Goal: Information Seeking & Learning: Learn about a topic

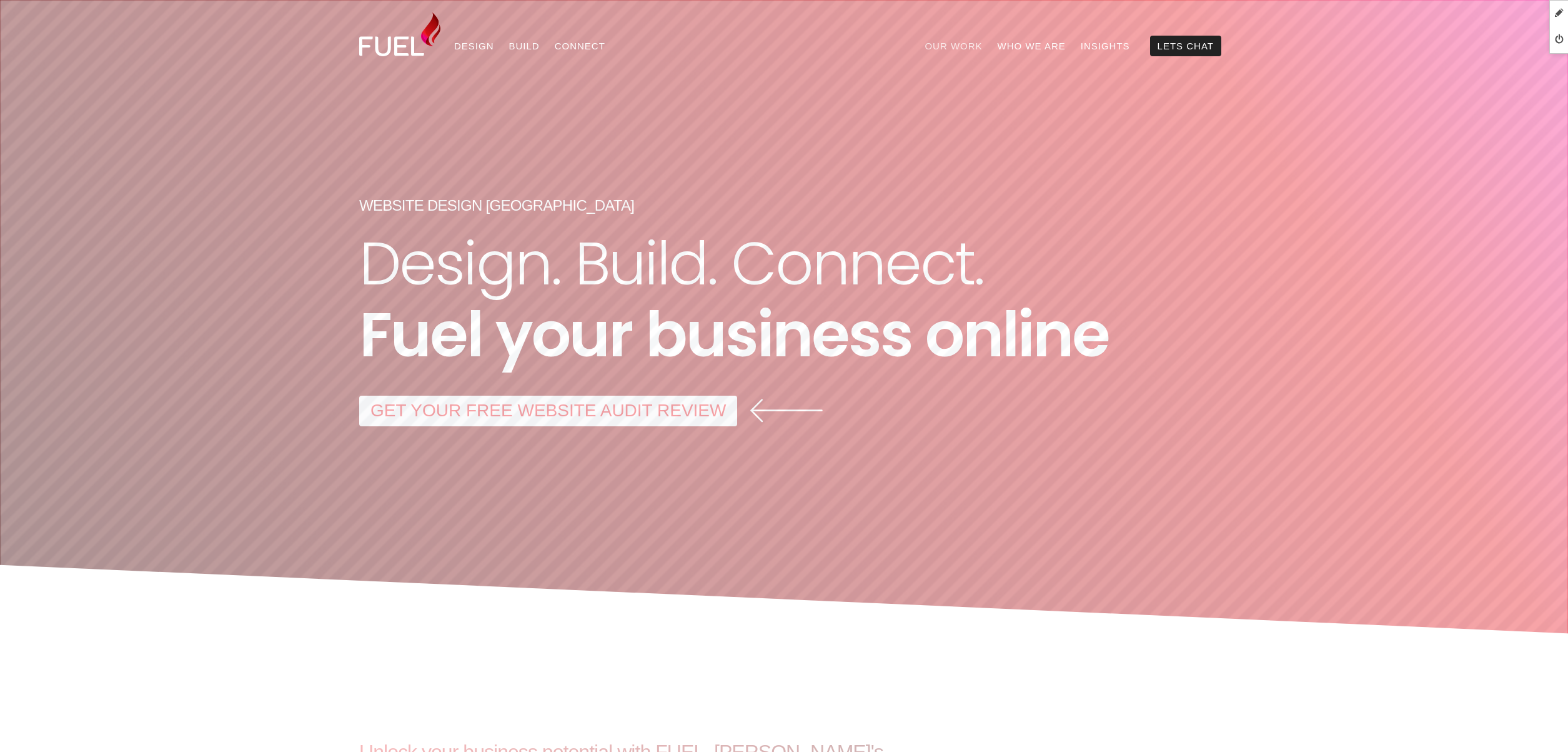
click at [977, 45] on link "Our Work" at bounding box center [953, 46] width 73 height 21
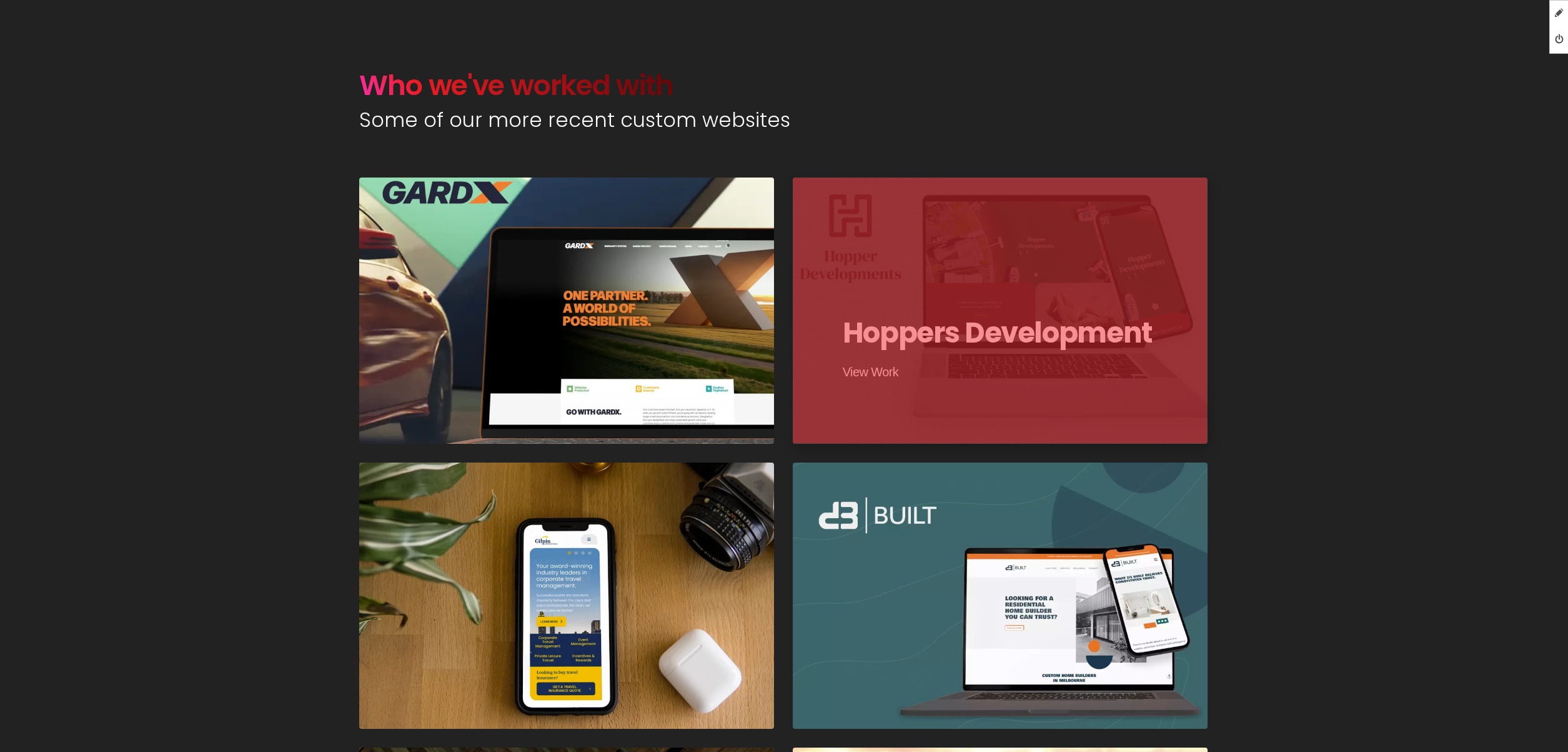
scroll to position [634, 0]
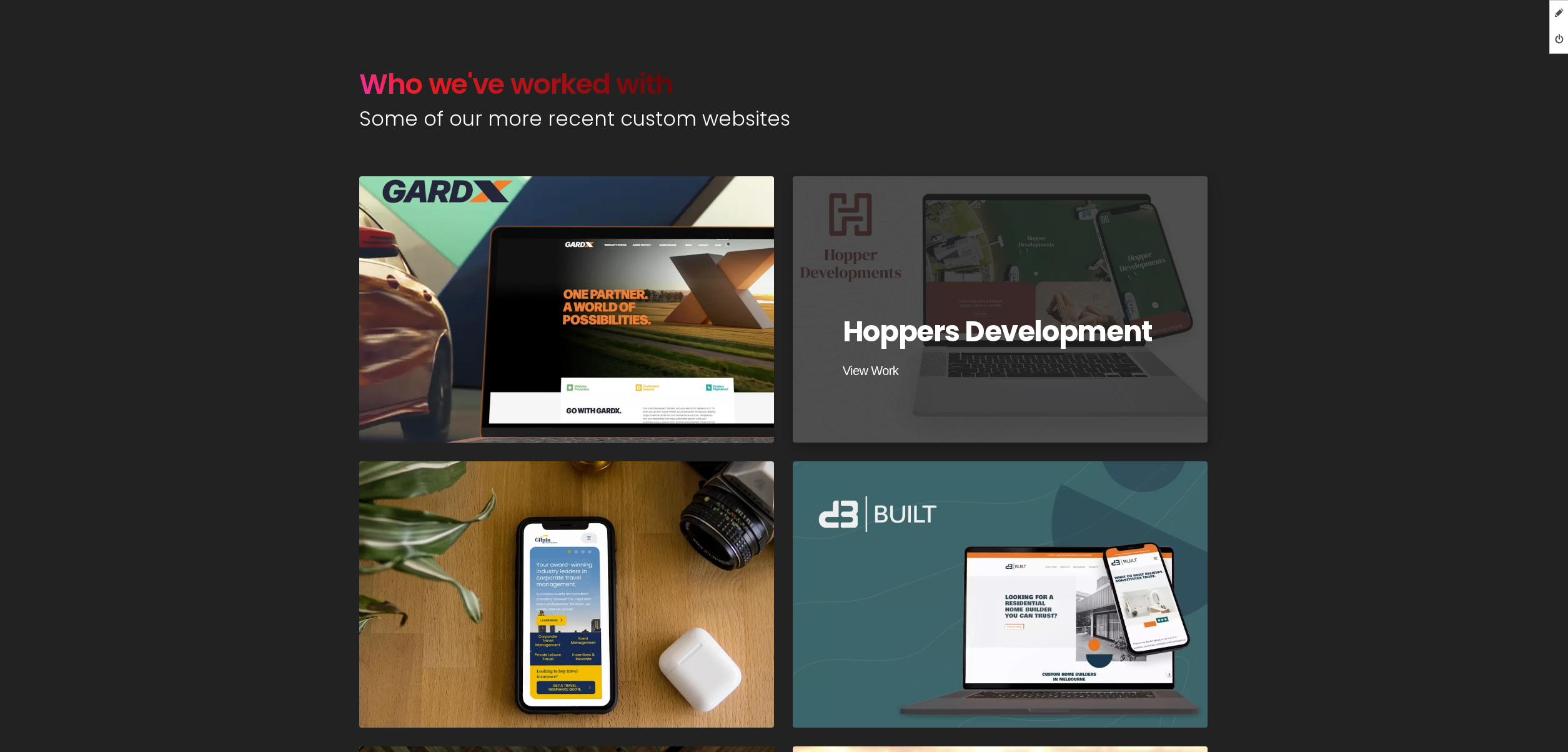
click at [1018, 255] on div at bounding box center [1000, 308] width 420 height 268
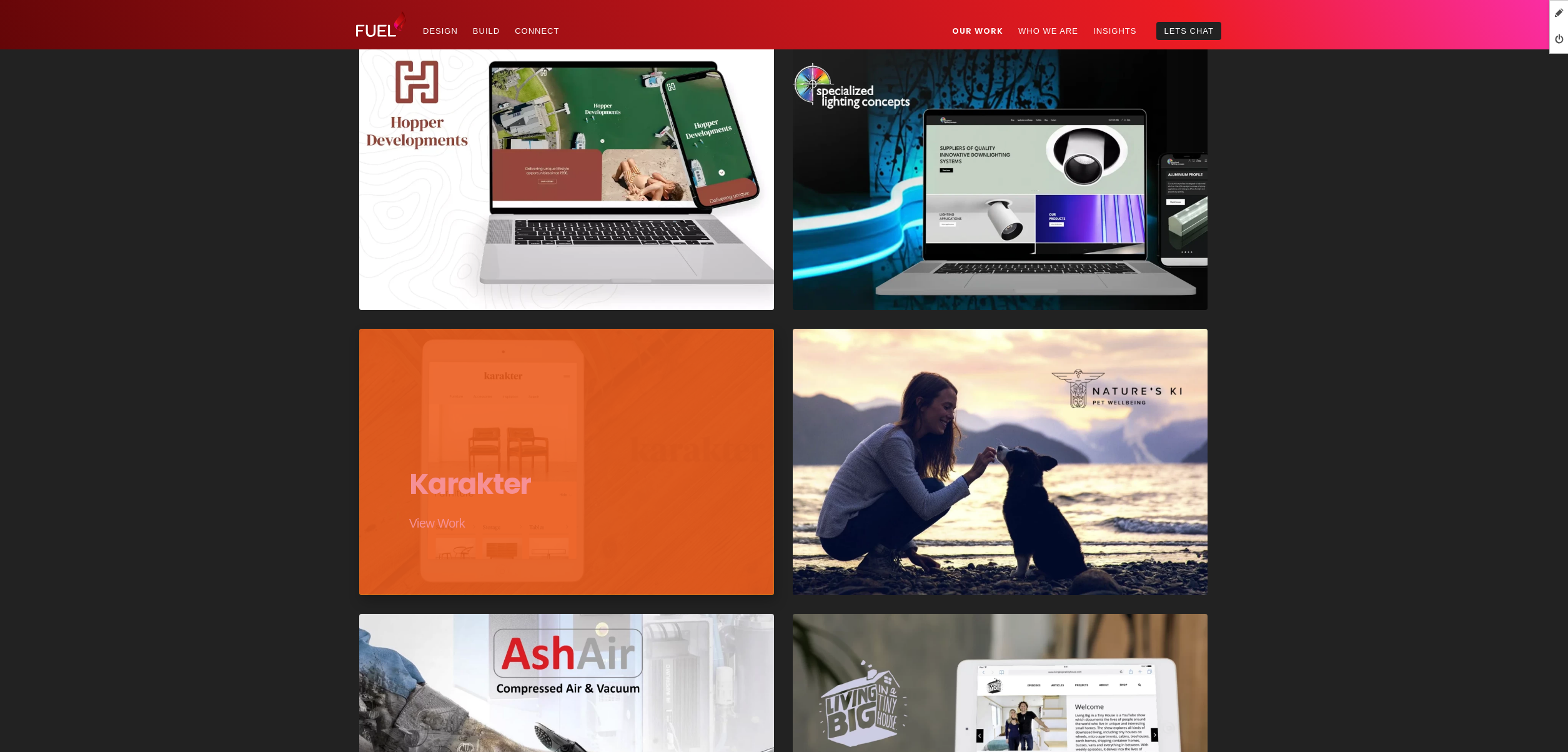
scroll to position [1330, 0]
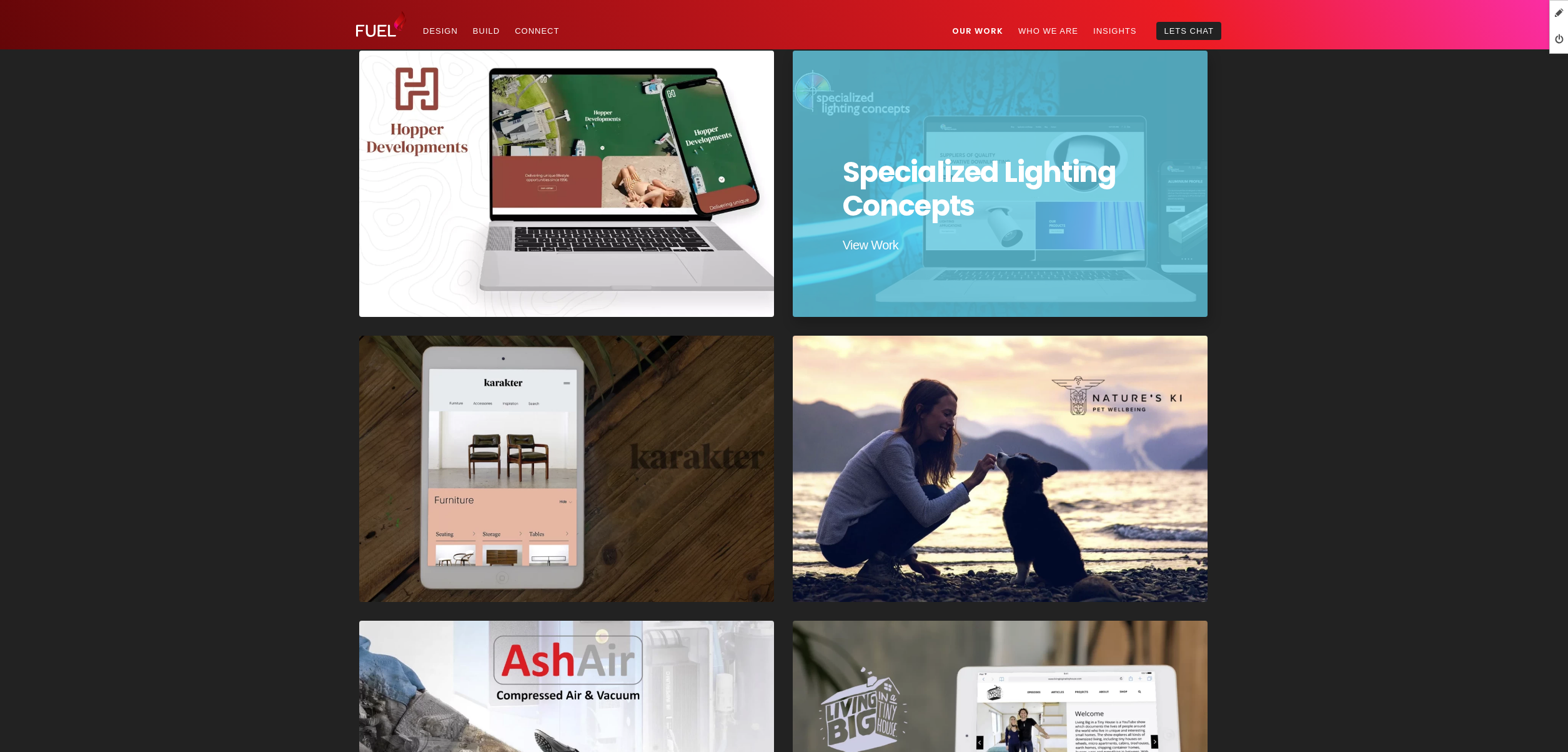
click at [910, 180] on div at bounding box center [1000, 184] width 420 height 268
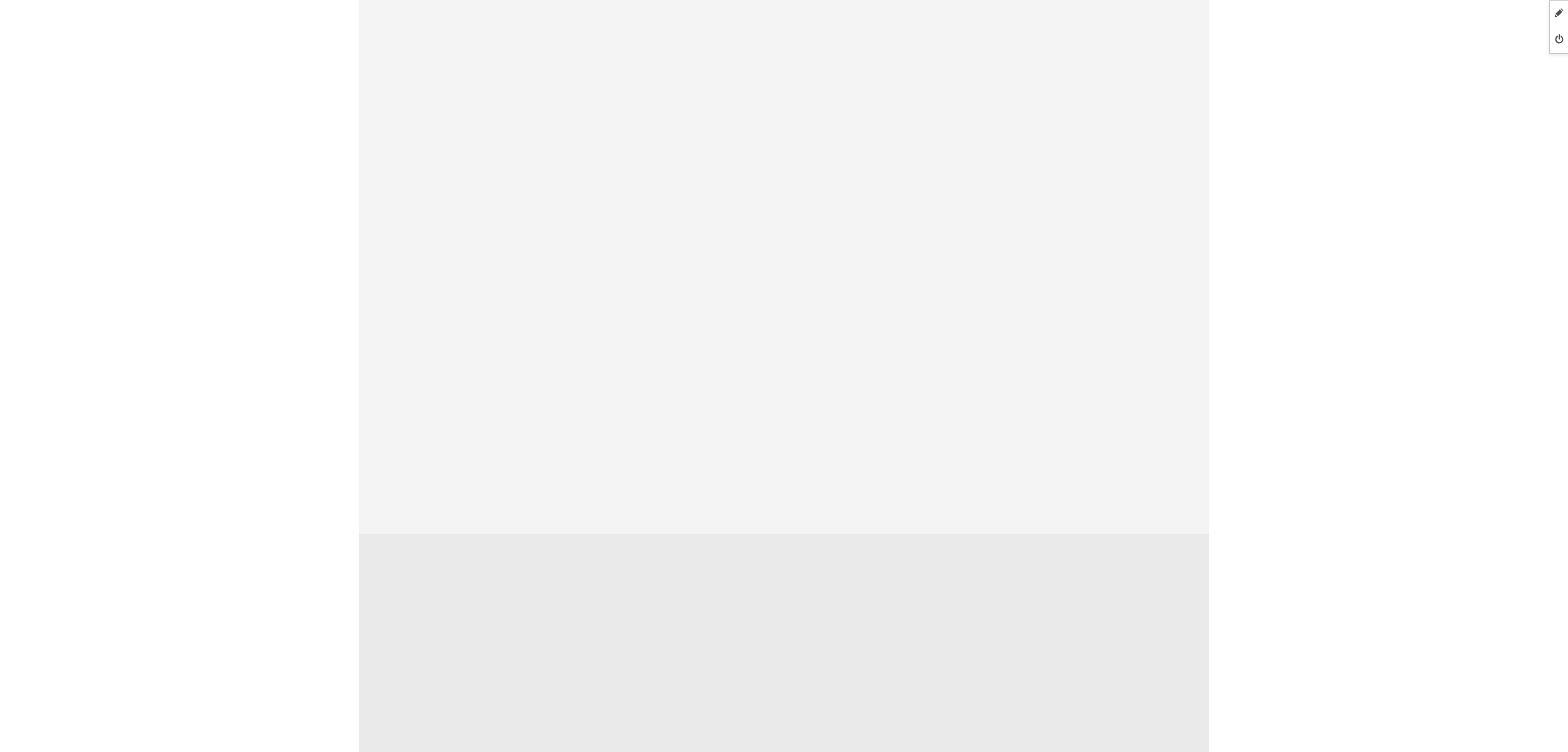
scroll to position [2878, 0]
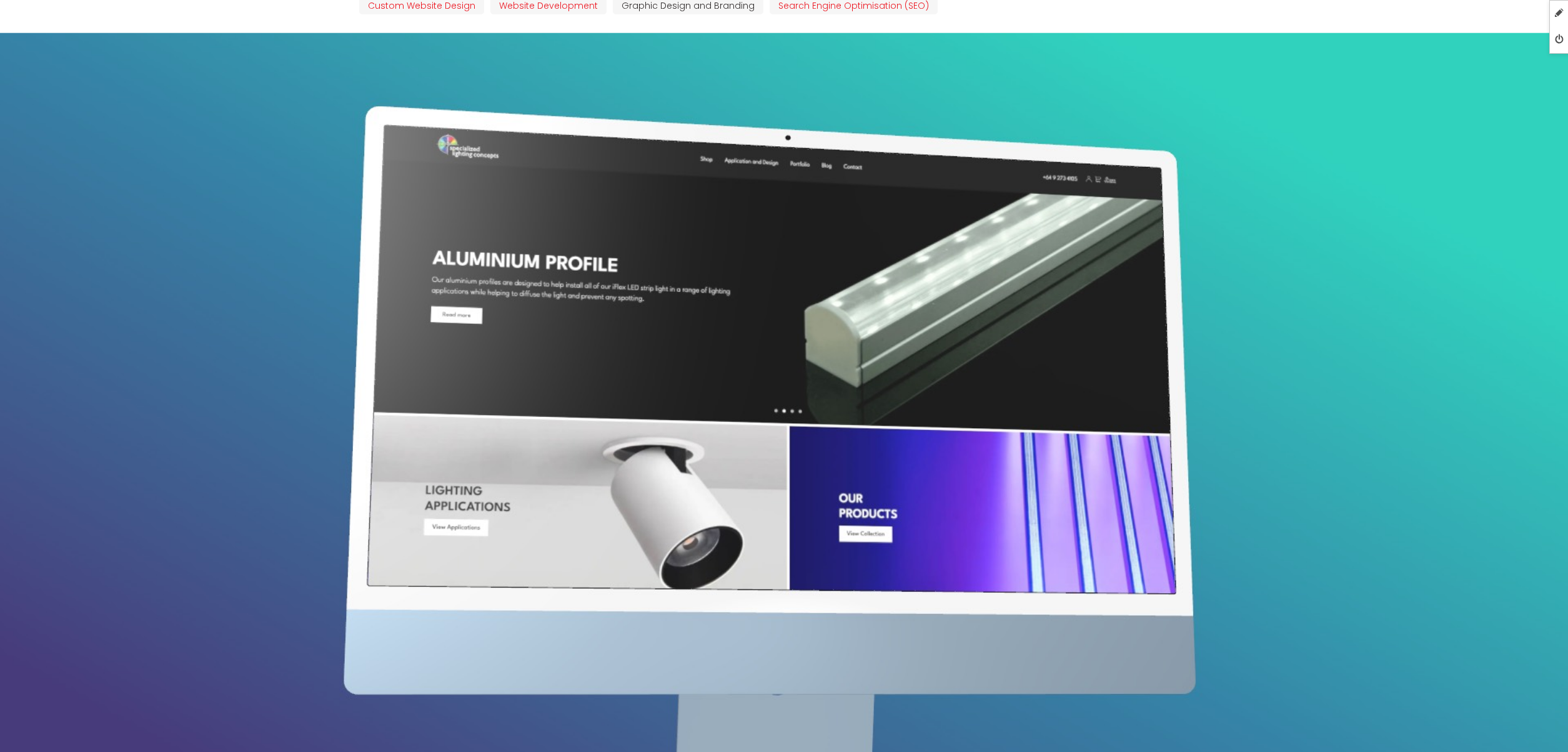
scroll to position [394, 0]
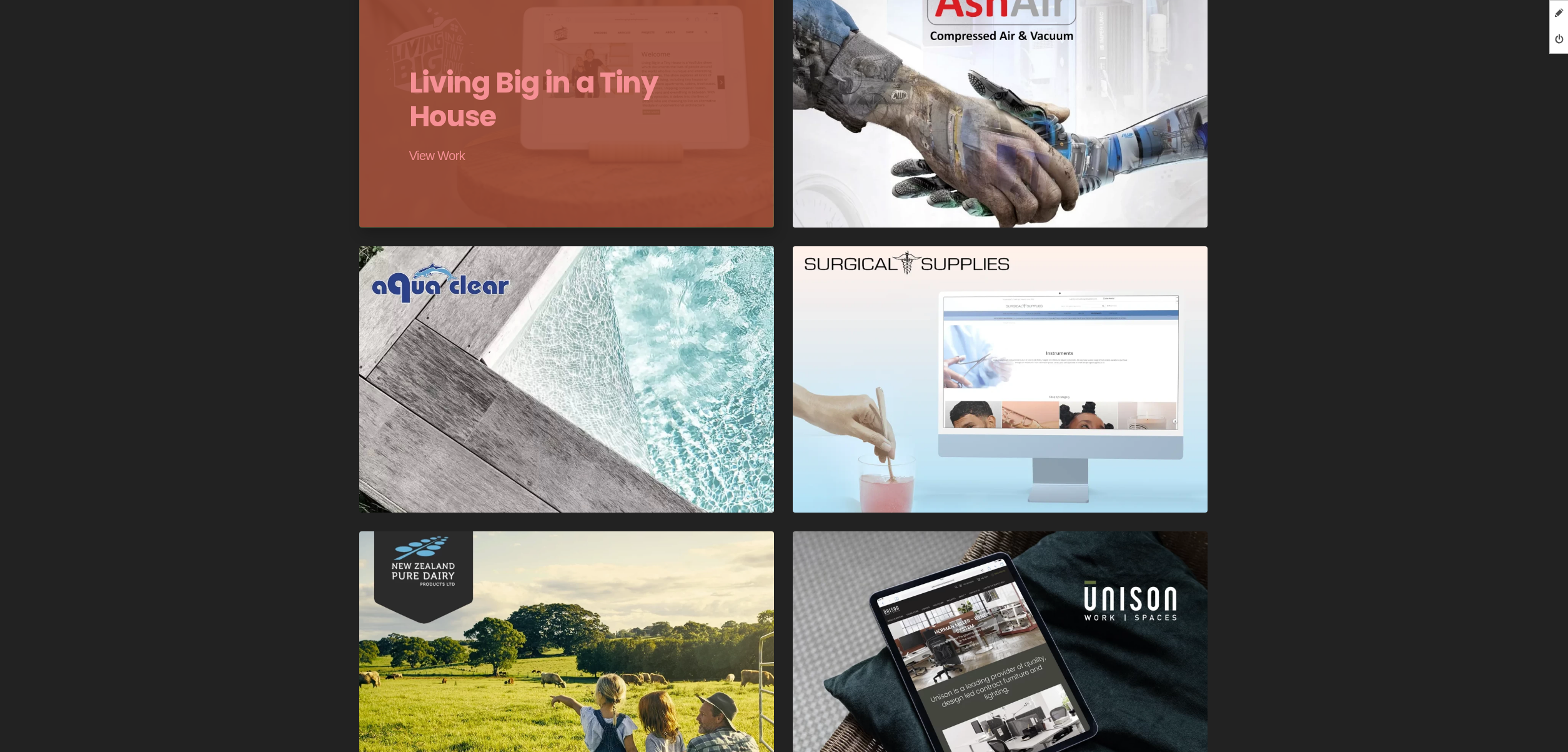
scroll to position [1994, 0]
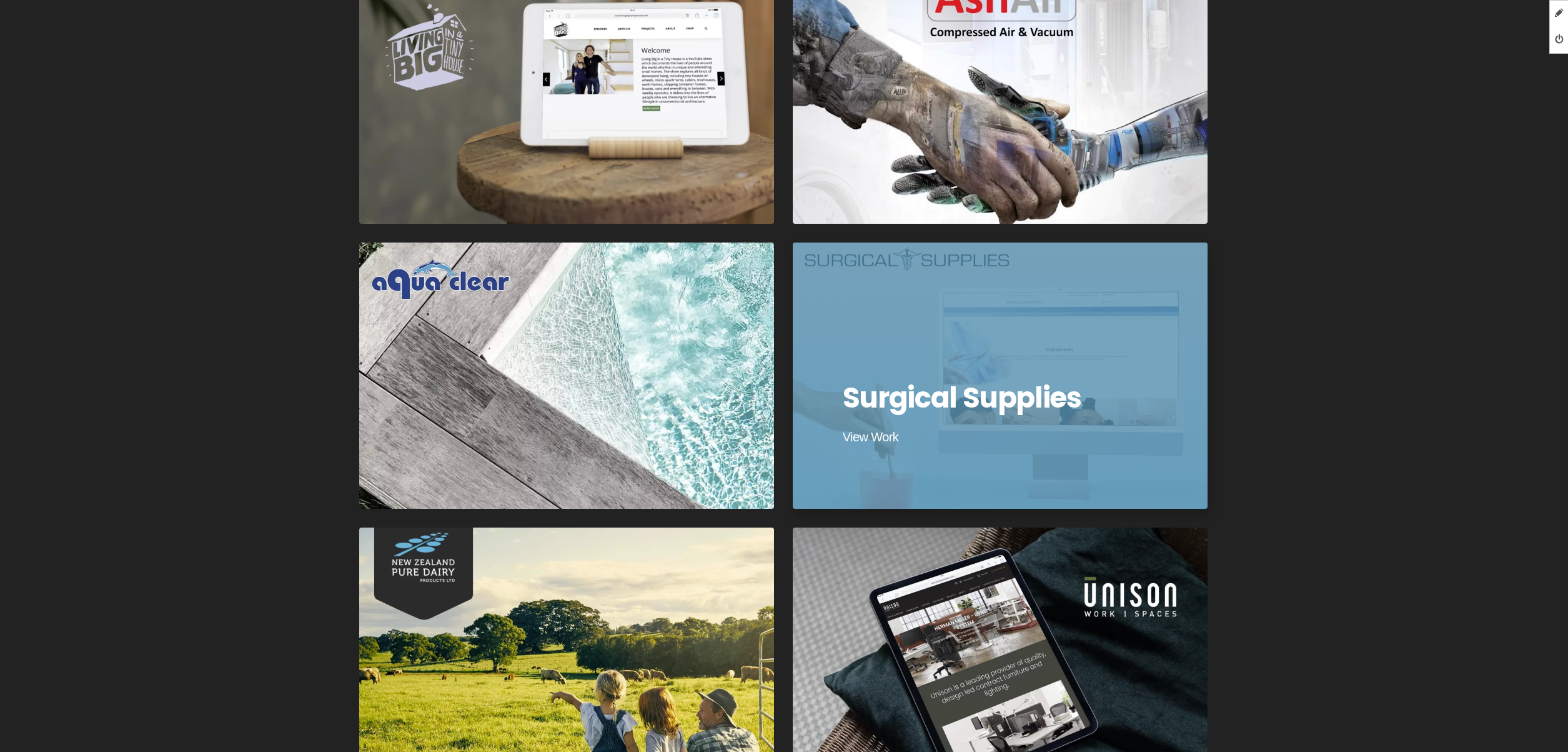
click at [975, 290] on div at bounding box center [1000, 375] width 420 height 268
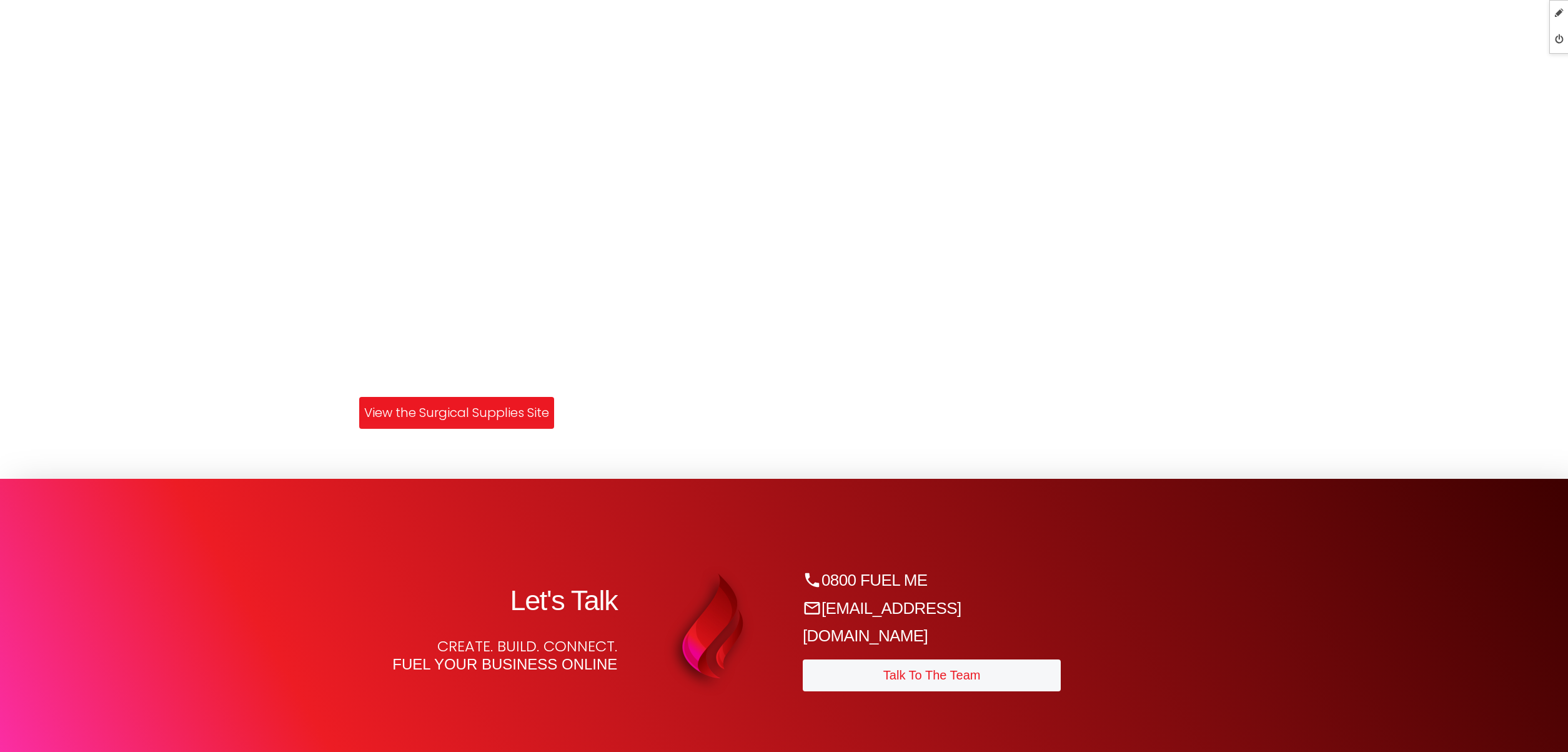
scroll to position [4273, 0]
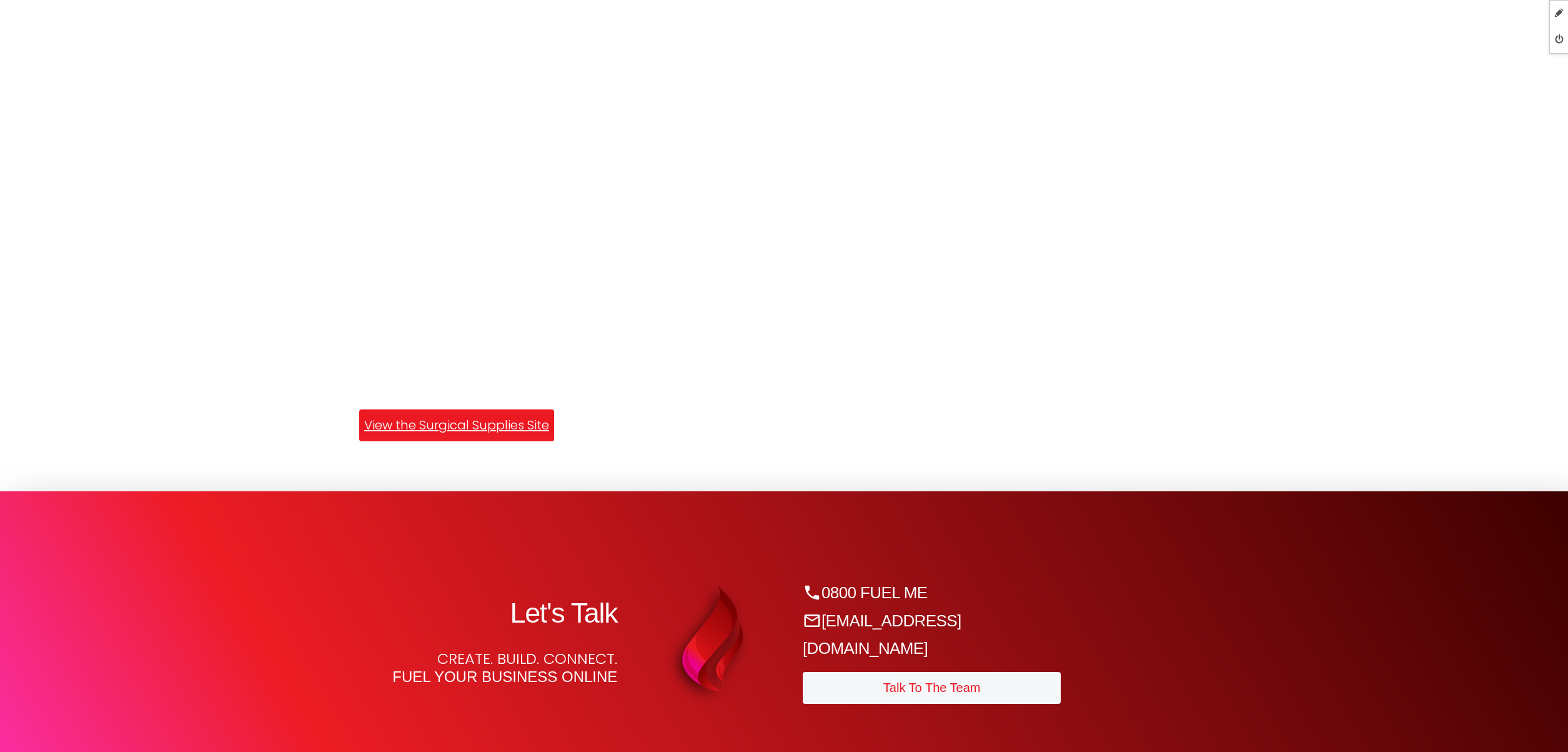
click at [472, 423] on link "View the Surgical Supplies Site" at bounding box center [457, 425] width 195 height 32
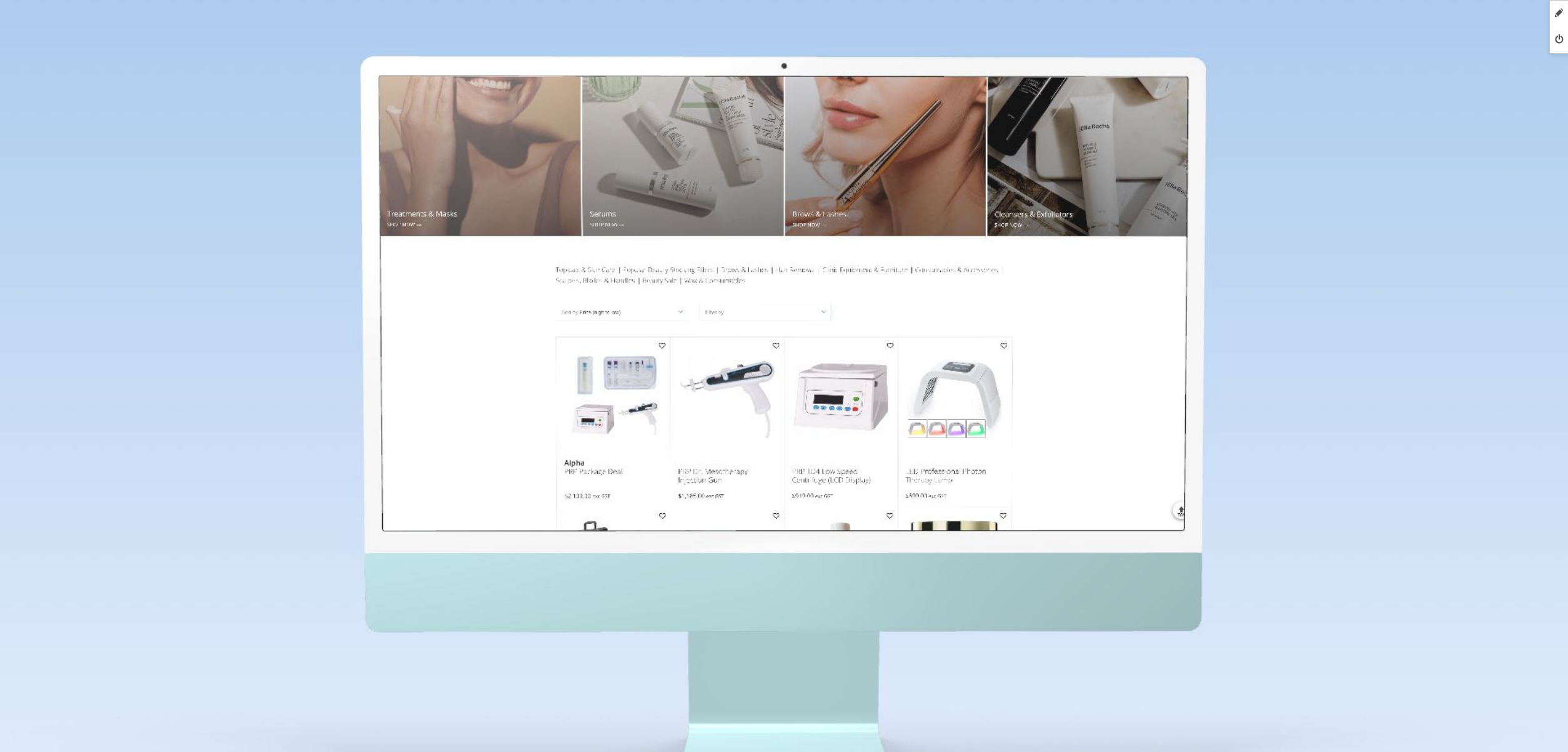
scroll to position [3377, 0]
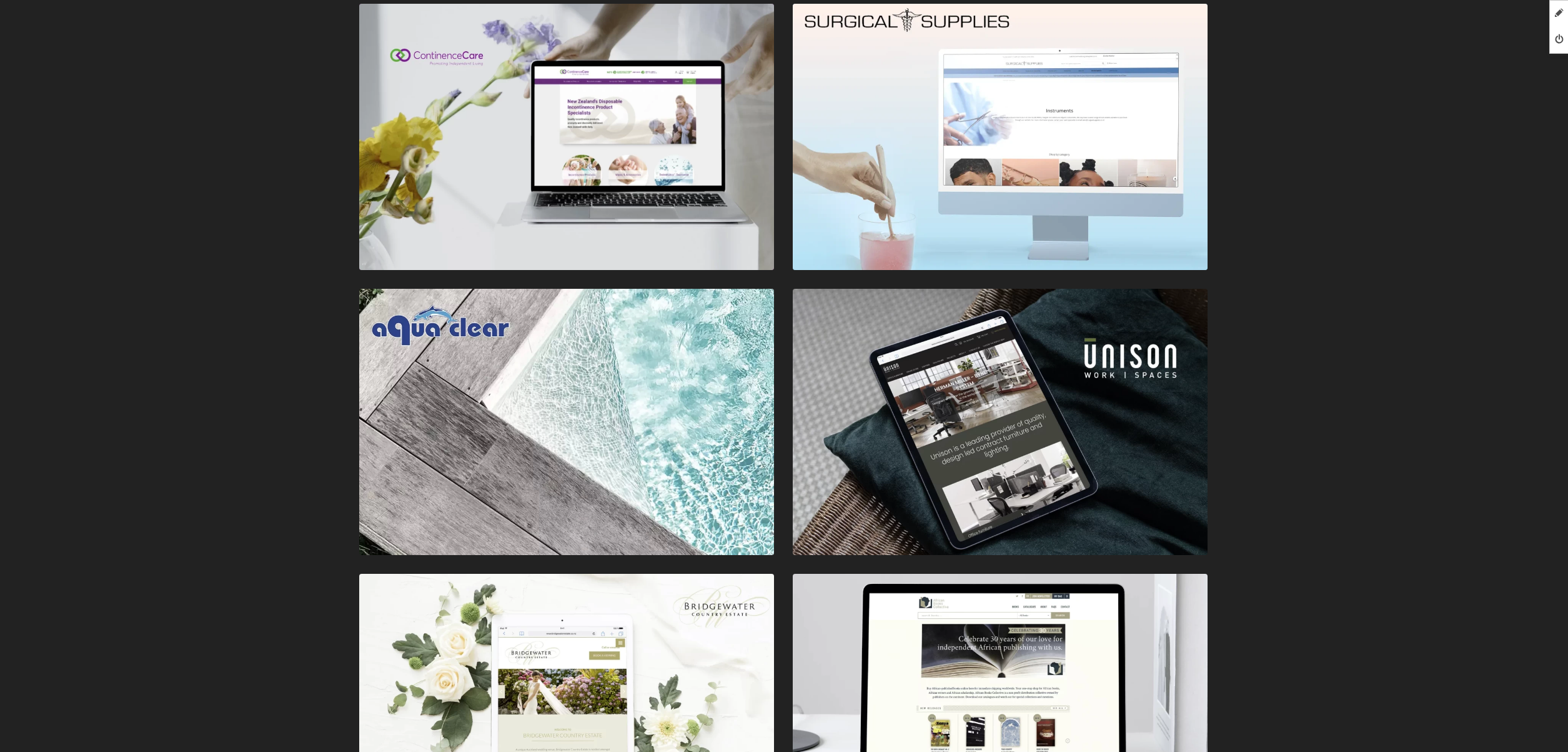
scroll to position [2539, 0]
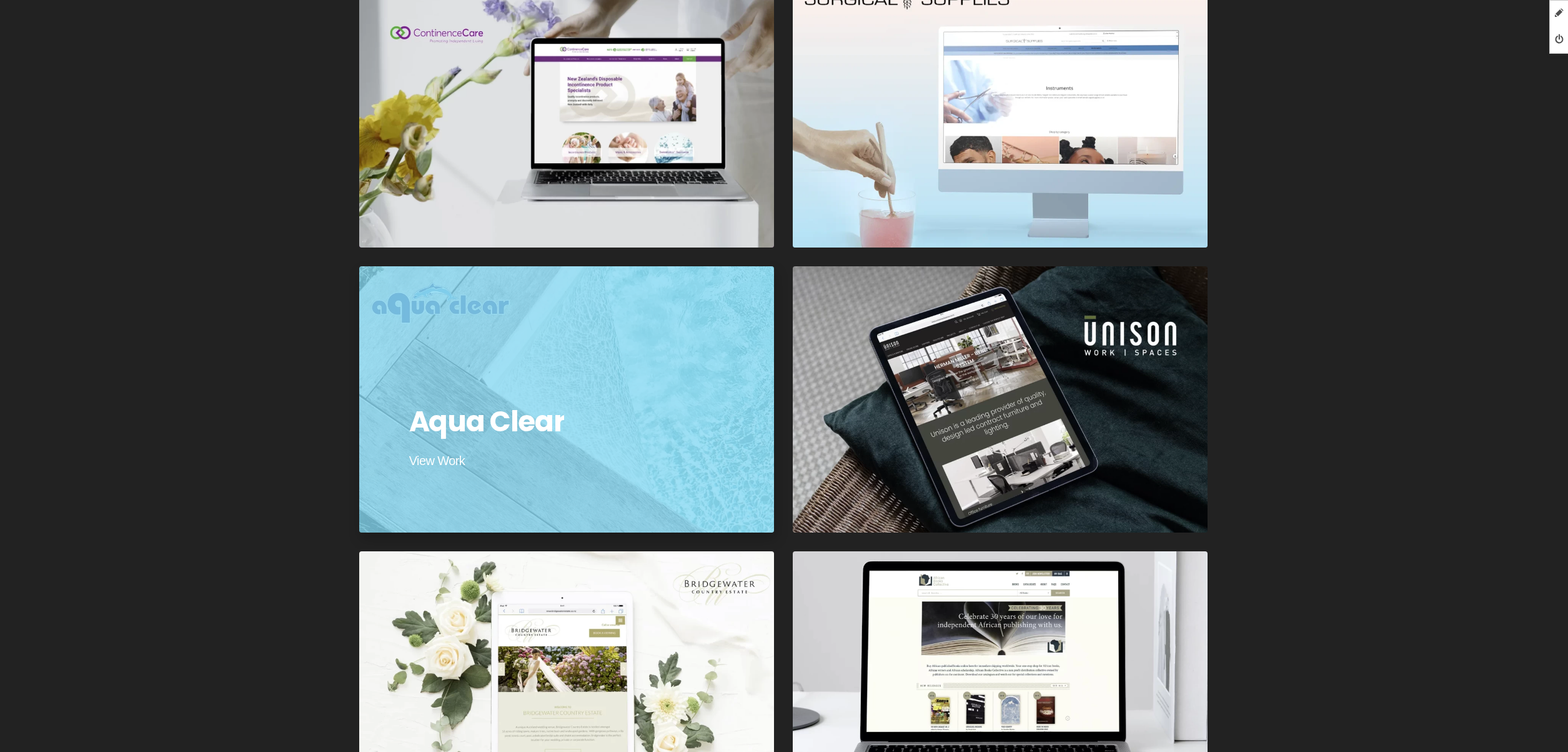
click at [657, 379] on div at bounding box center [566, 399] width 420 height 268
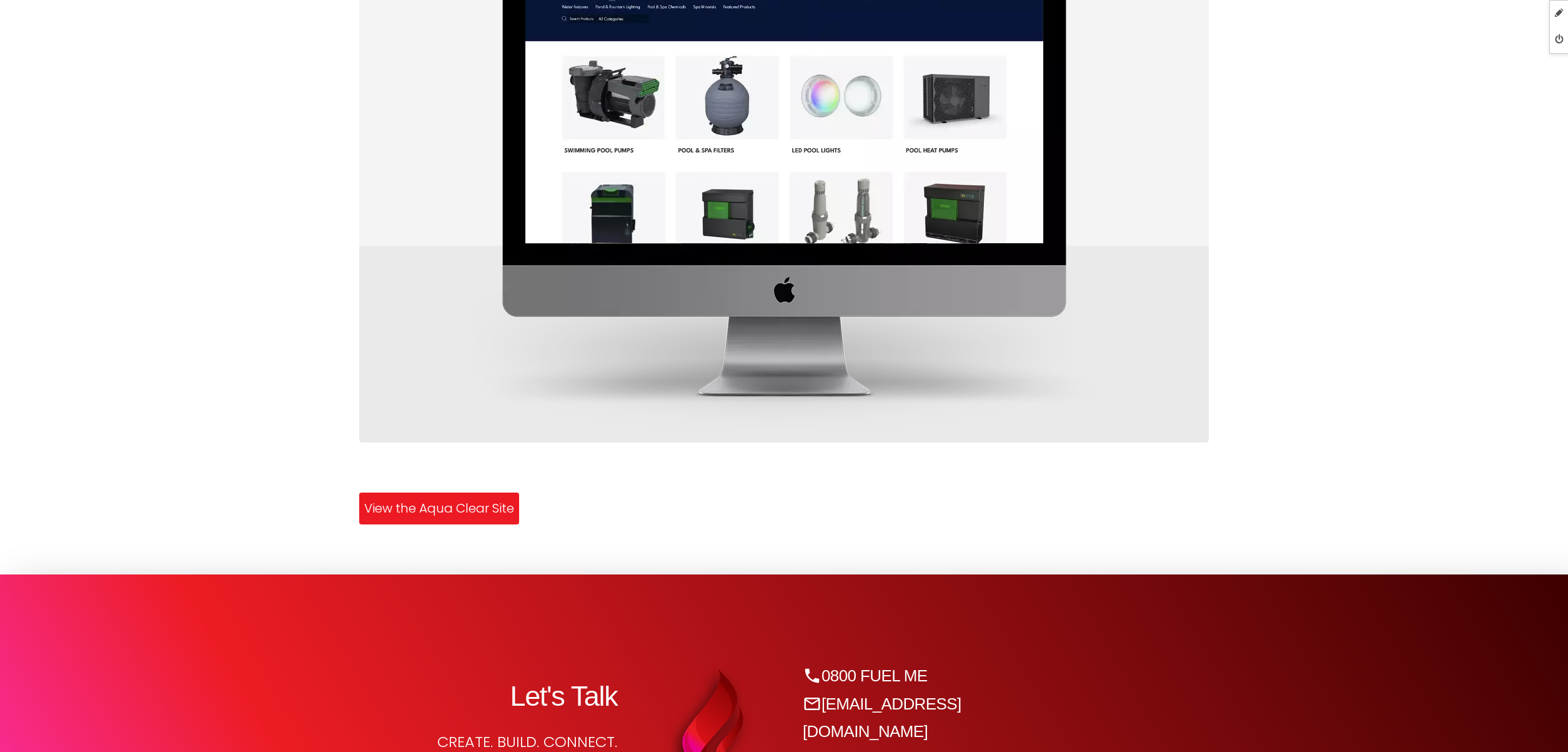
scroll to position [1326, 0]
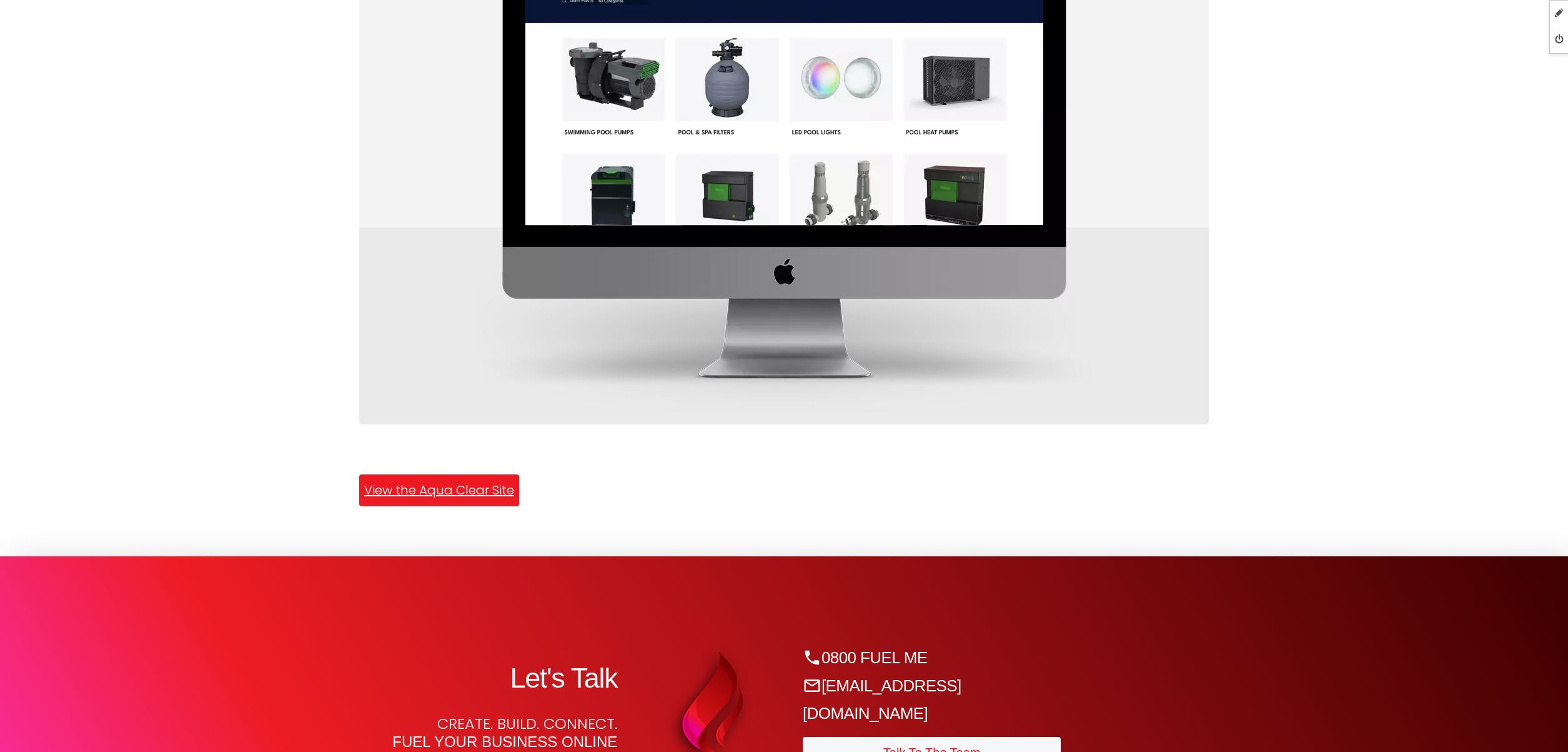
click at [472, 492] on link "View the Aqua Clear Site" at bounding box center [439, 491] width 159 height 32
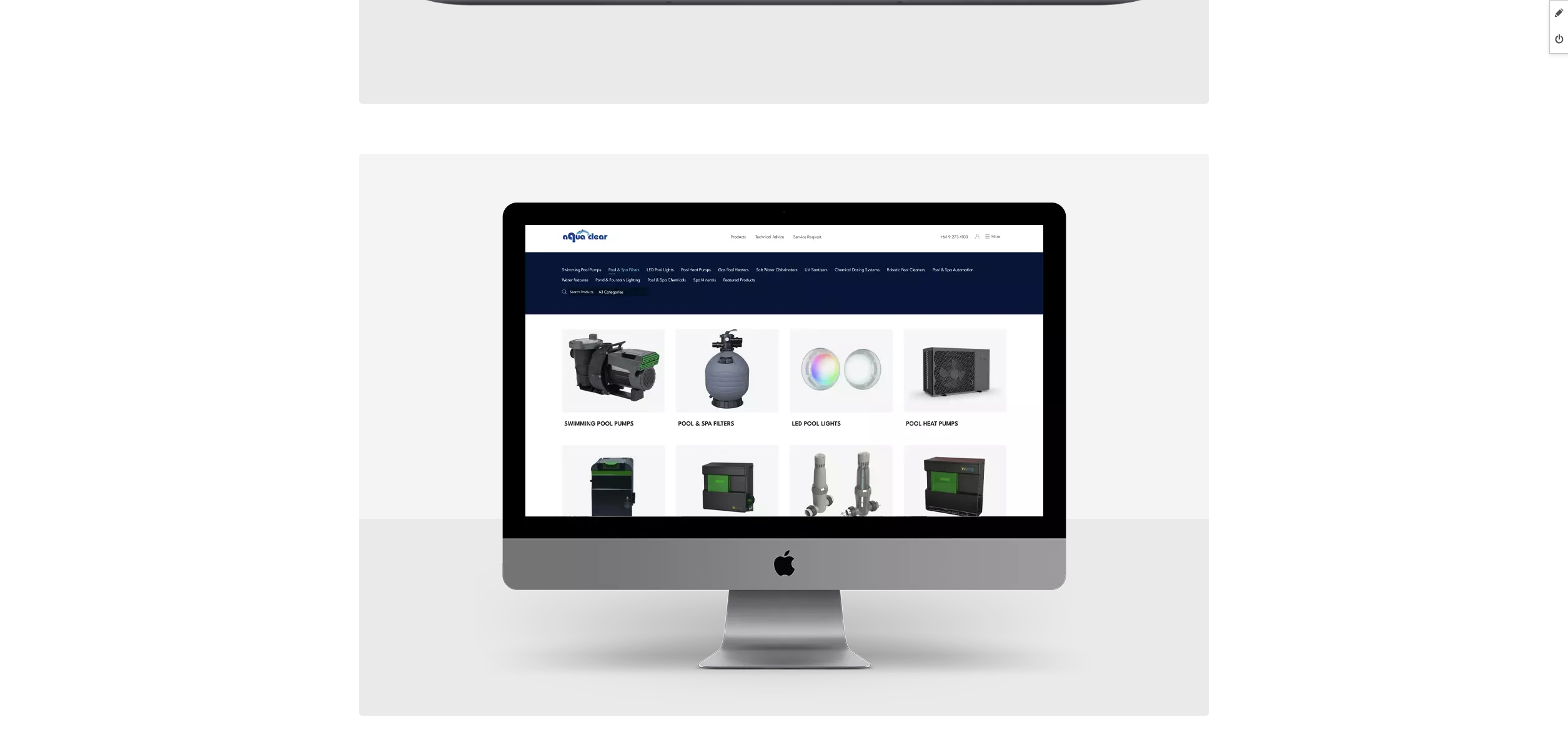
scroll to position [955, 0]
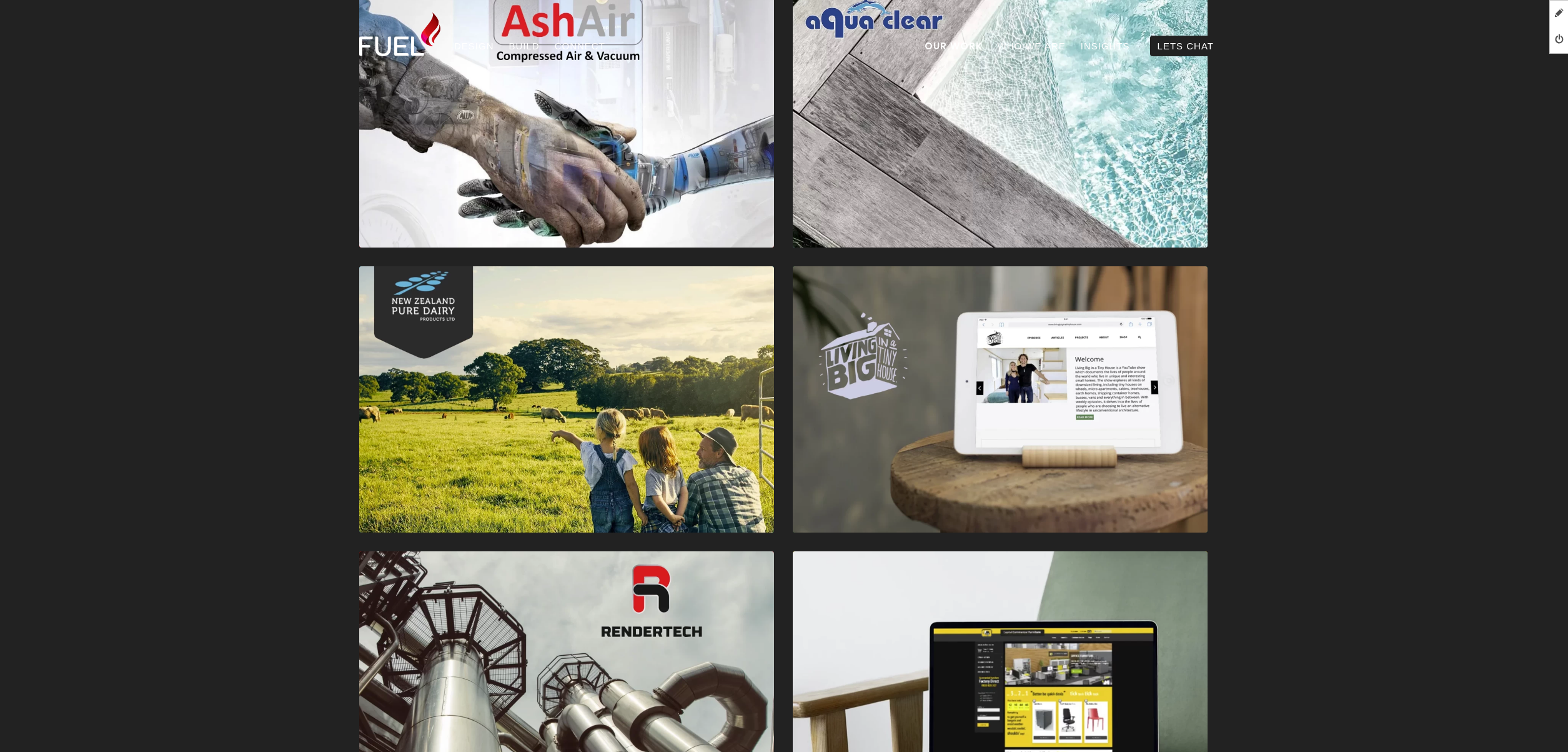
scroll to position [2539, 0]
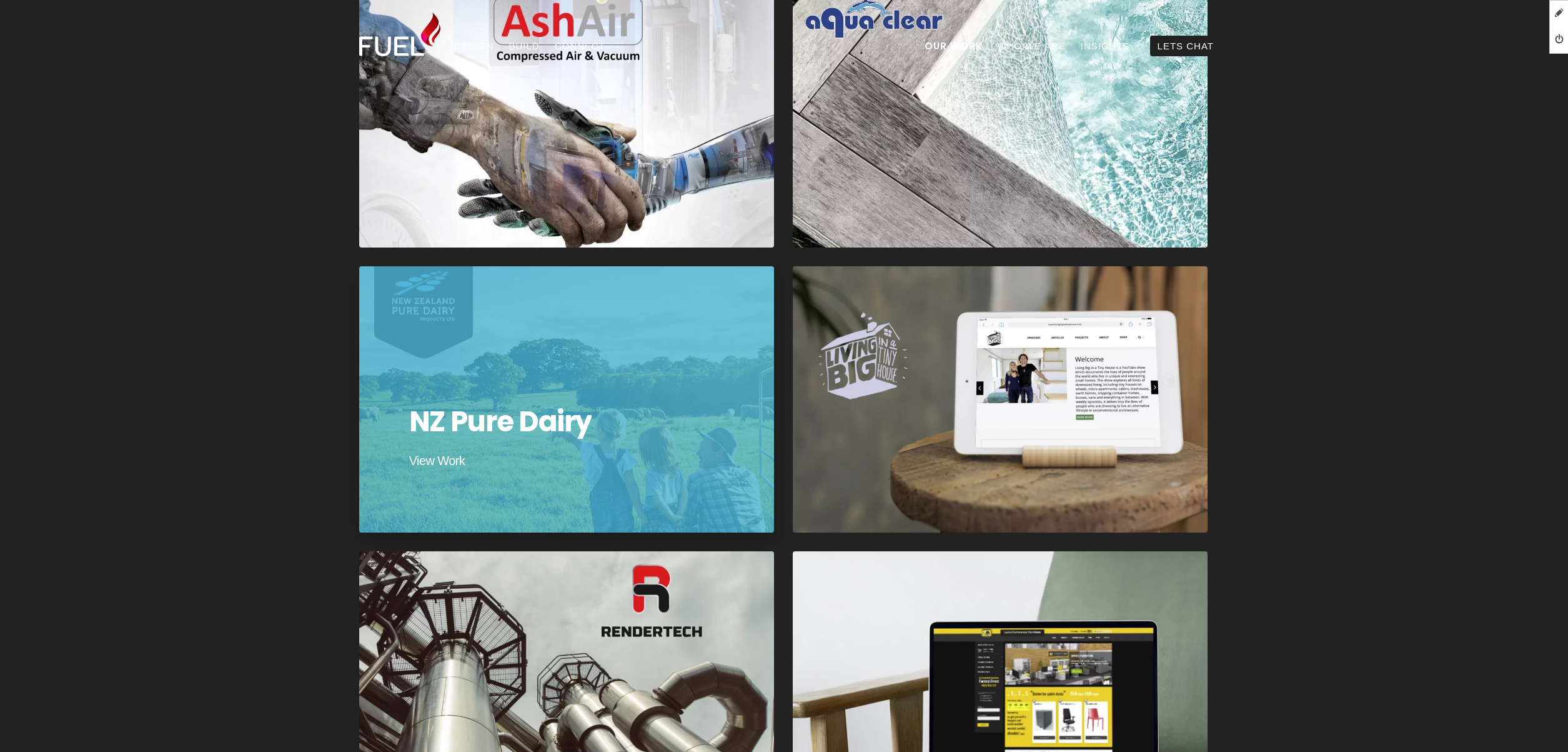
click at [598, 376] on div at bounding box center [566, 399] width 420 height 268
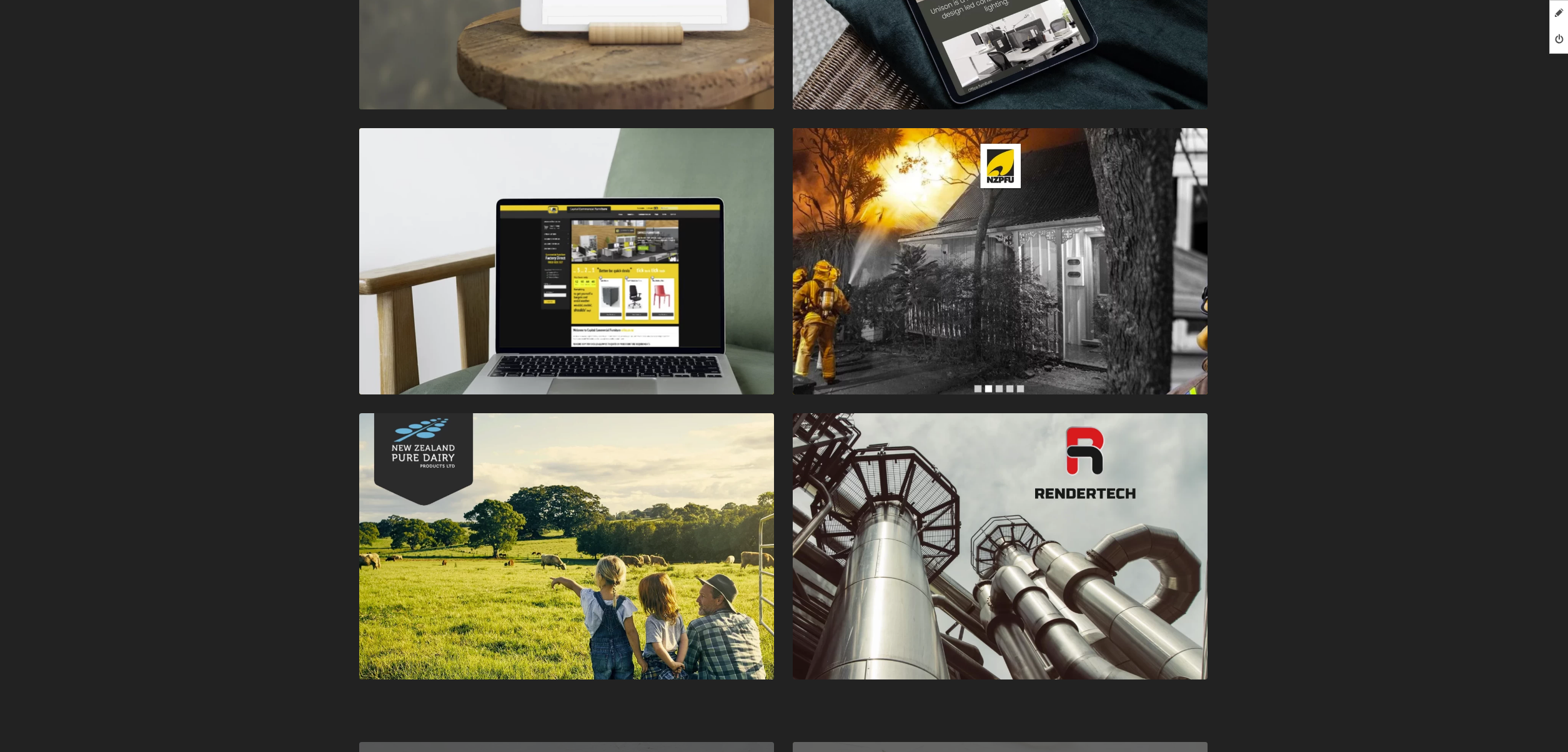
scroll to position [2989, 0]
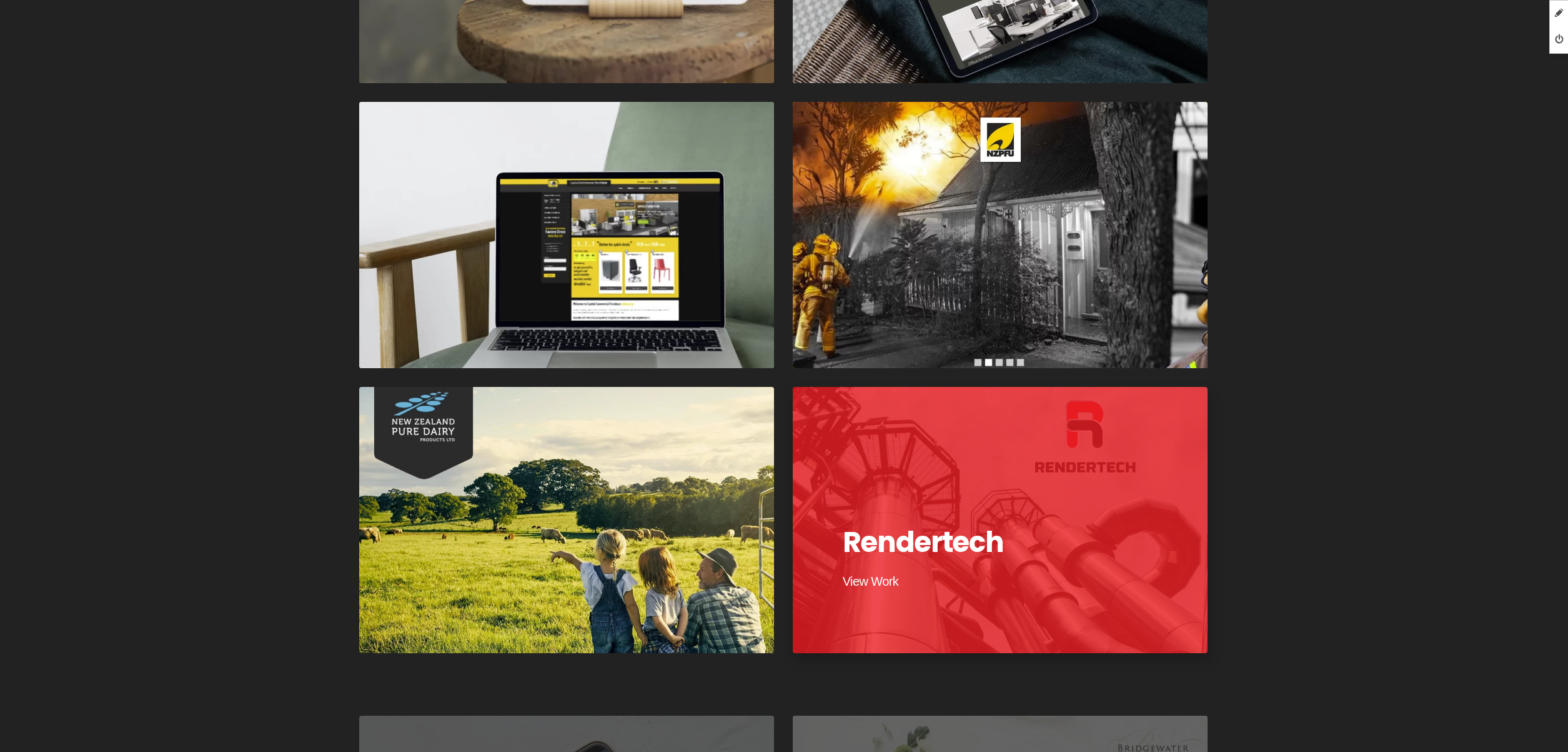
click at [1082, 468] on div at bounding box center [1000, 520] width 420 height 268
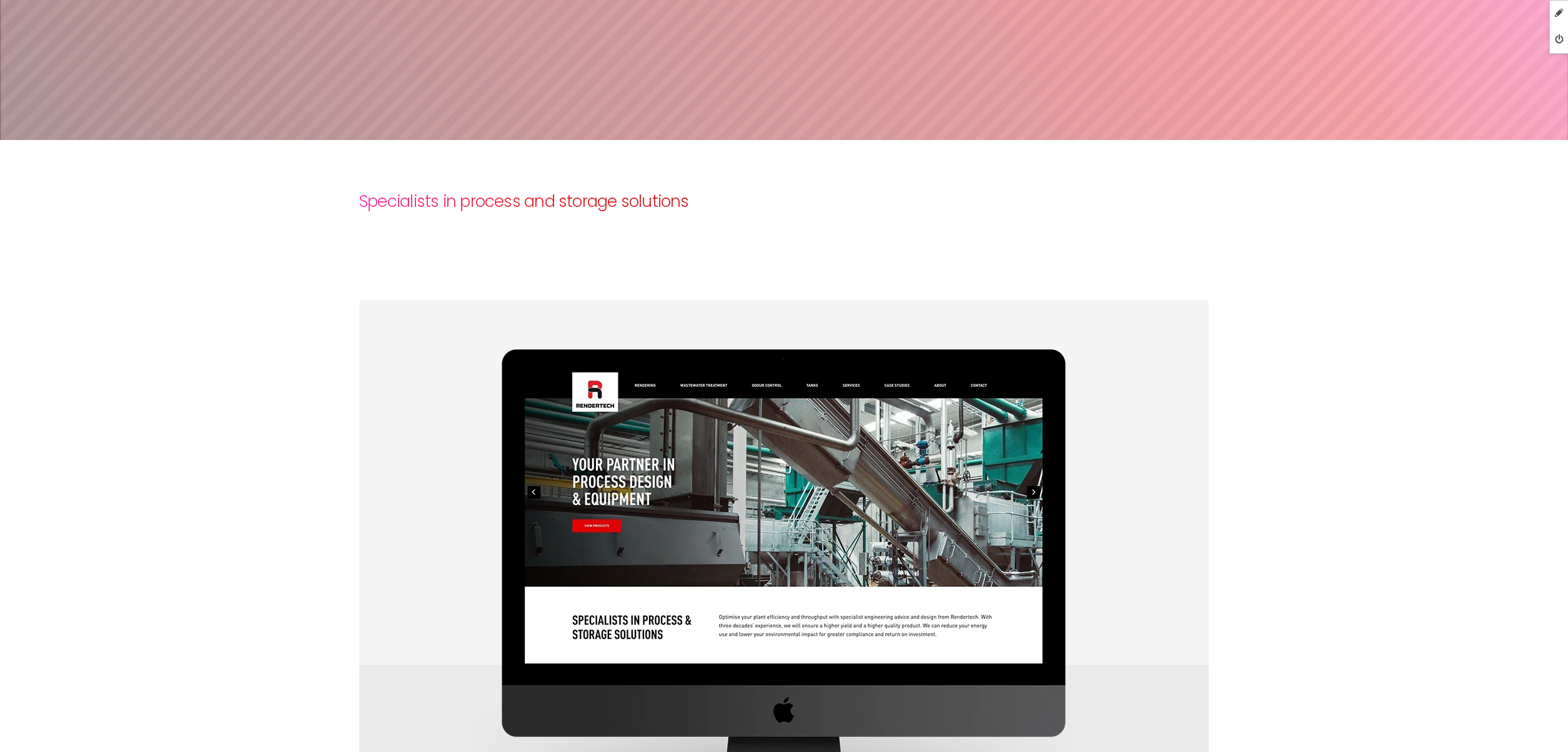
scroll to position [137, 0]
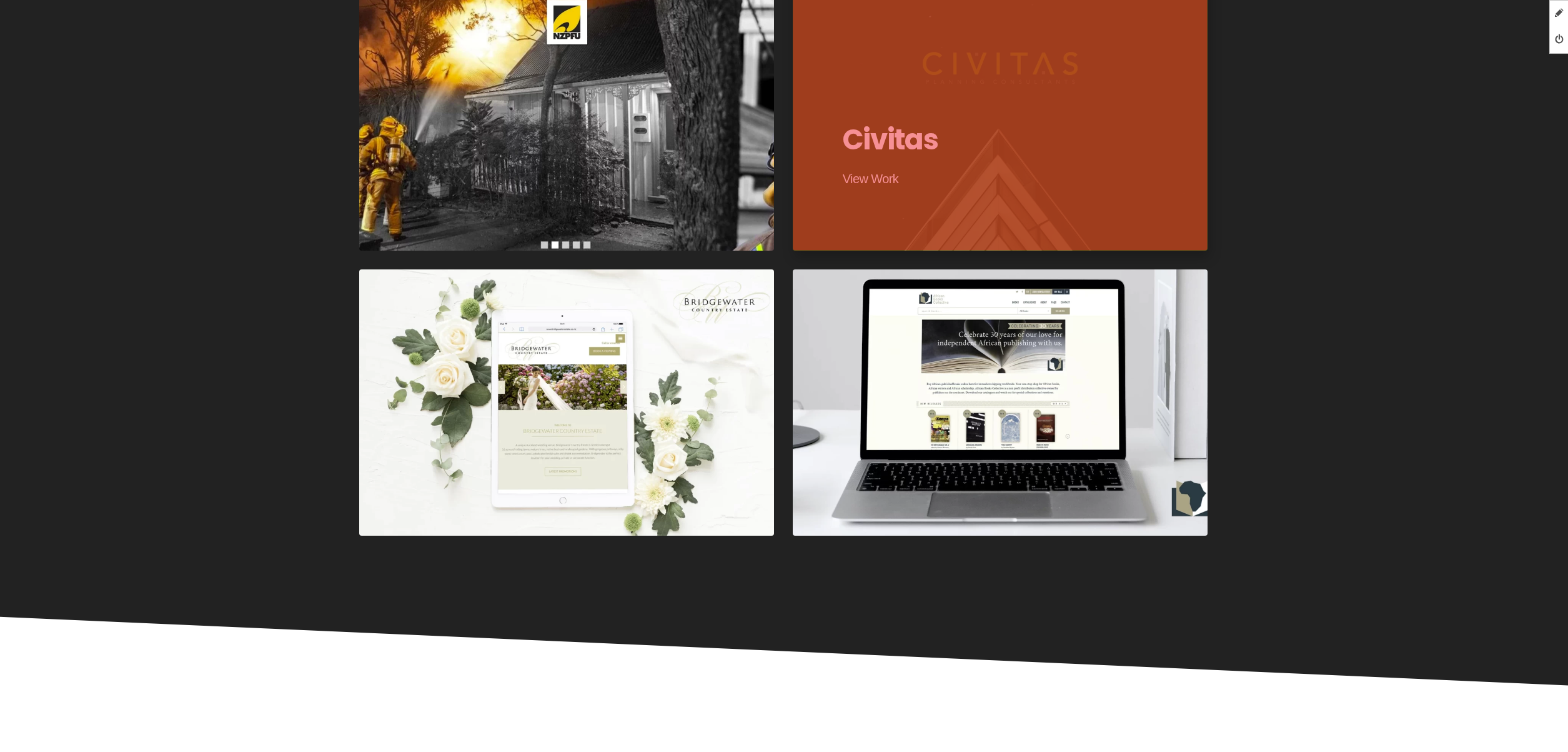
scroll to position [3678, 0]
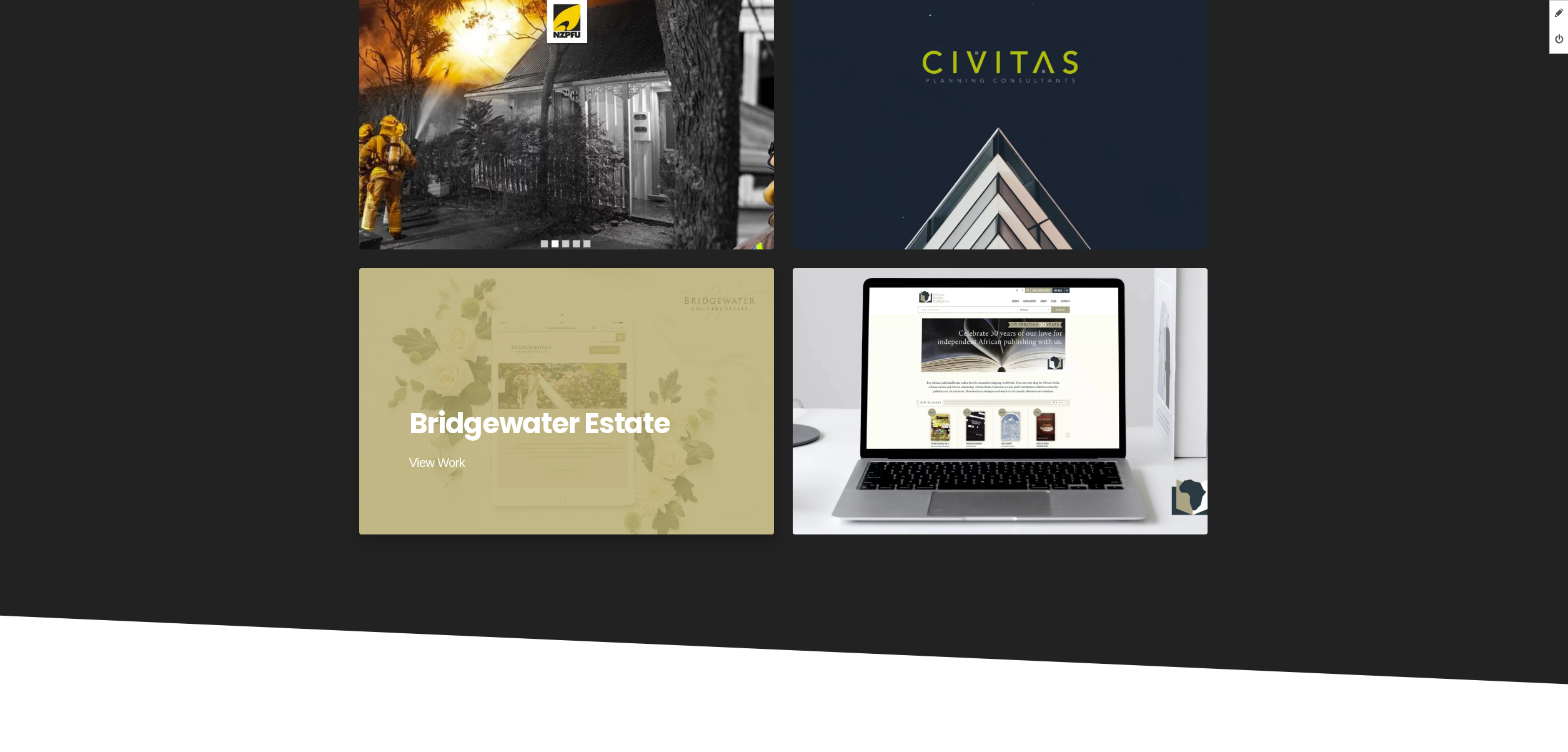
click at [600, 355] on div at bounding box center [566, 401] width 420 height 268
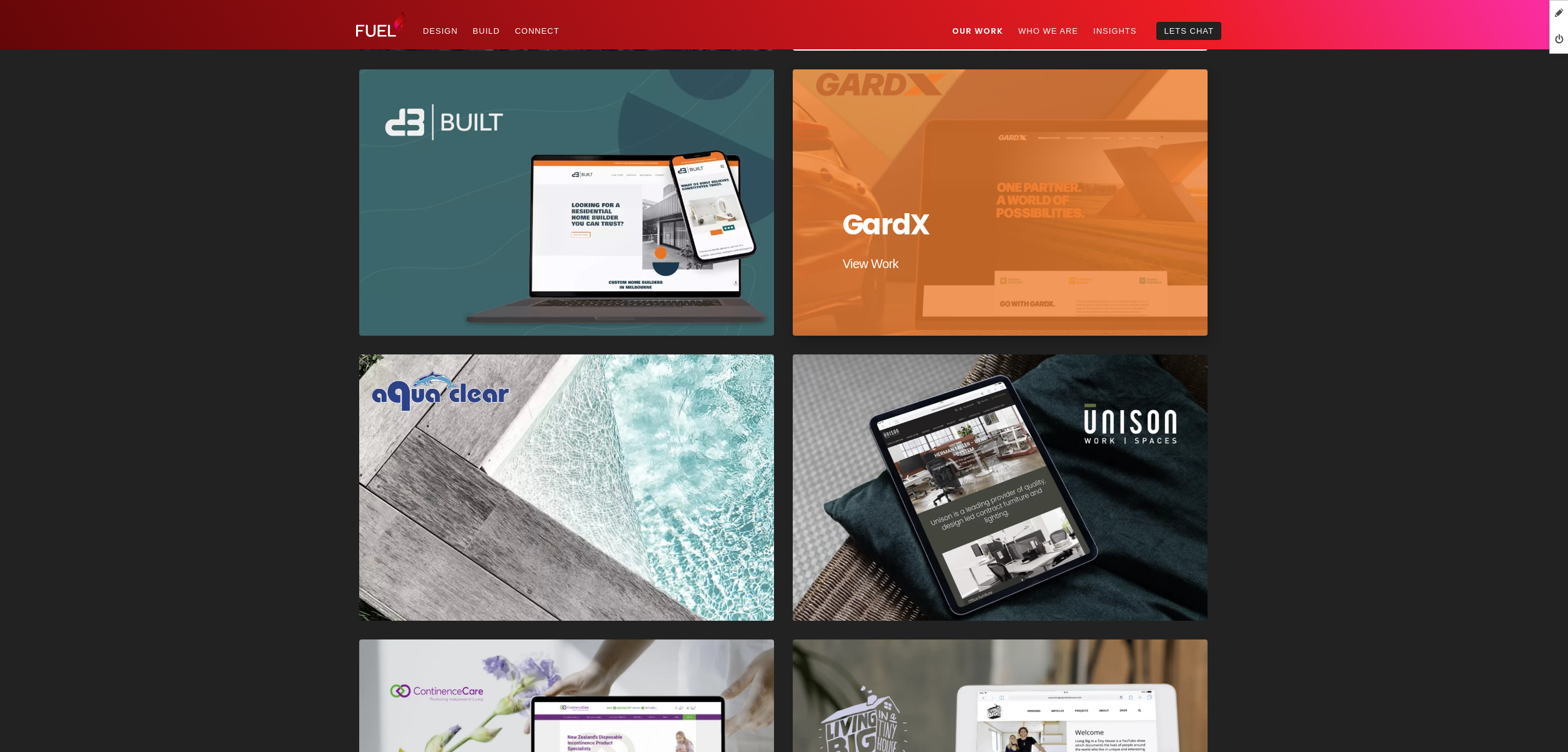
scroll to position [1595, 0]
